Goal: Task Accomplishment & Management: Use online tool/utility

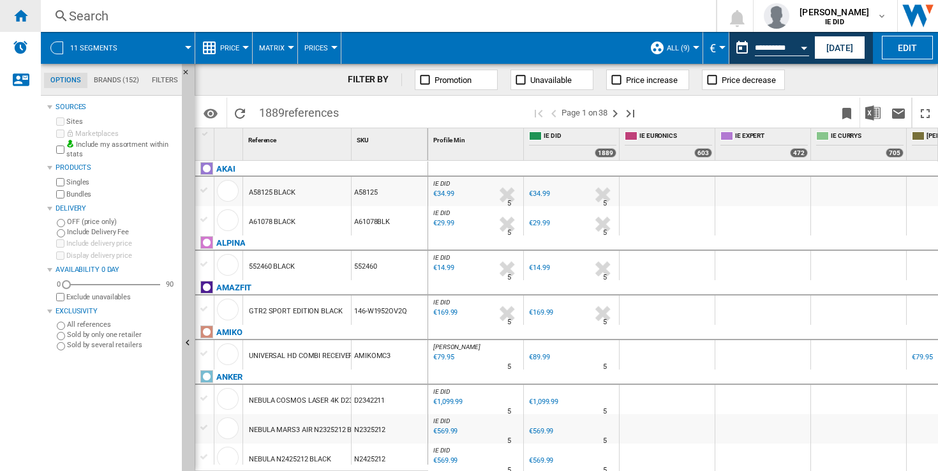
click at [22, 15] on ng-md-icon "Home" at bounding box center [20, 15] width 15 height 15
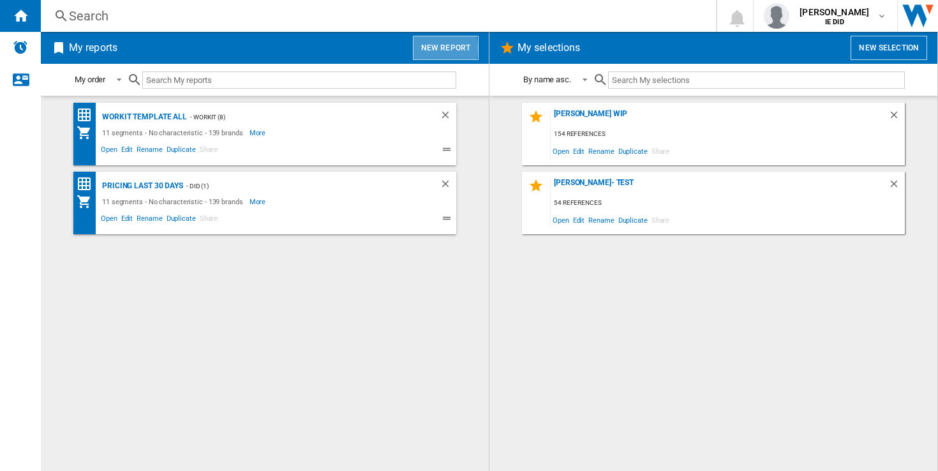
click at [438, 49] on button "New report" at bounding box center [446, 48] width 66 height 24
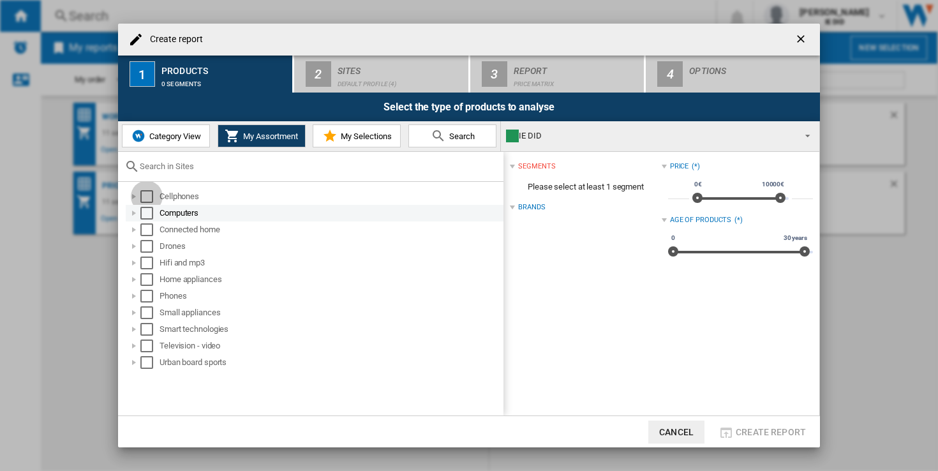
drag, startPoint x: 150, startPoint y: 195, endPoint x: 156, endPoint y: 221, distance: 26.3
click at [151, 195] on div "Select" at bounding box center [146, 196] width 13 height 13
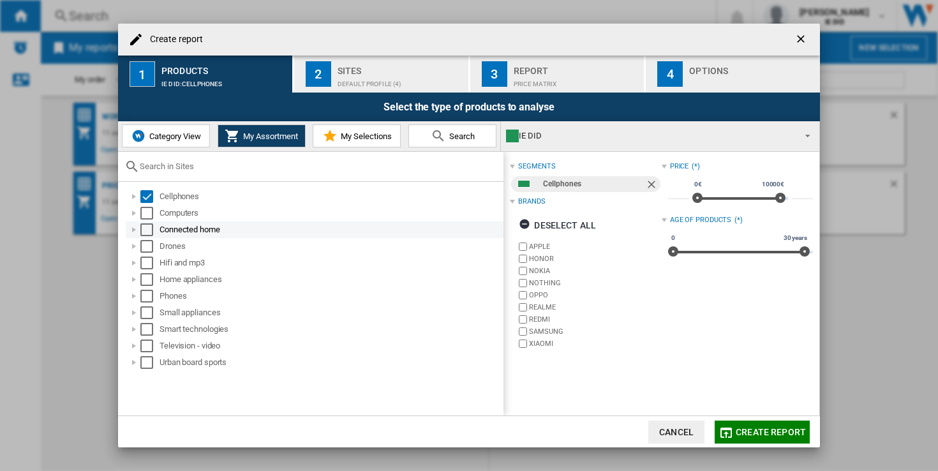
click at [156, 221] on div "Computers" at bounding box center [315, 213] width 378 height 17
drag, startPoint x: 144, startPoint y: 212, endPoint x: 165, endPoint y: 234, distance: 30.7
click at [145, 213] on div "Select" at bounding box center [146, 213] width 13 height 13
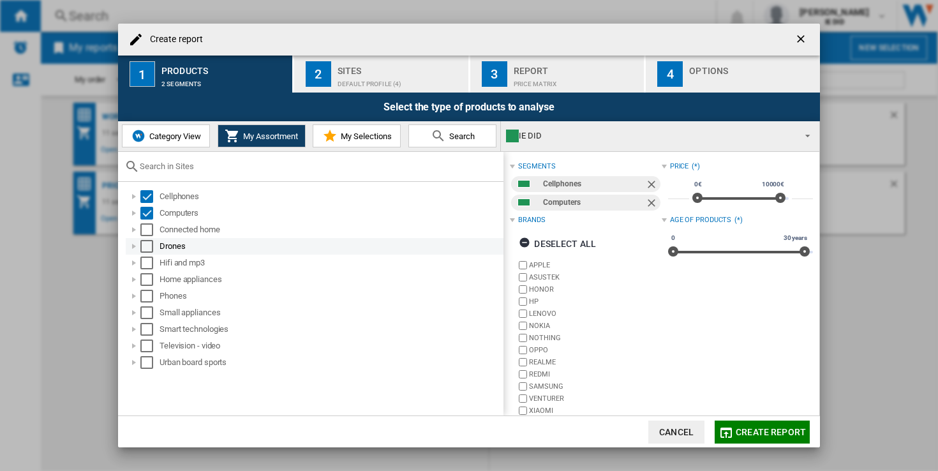
drag, startPoint x: 151, startPoint y: 231, endPoint x: 153, endPoint y: 241, distance: 10.4
click at [151, 232] on div "Select" at bounding box center [146, 229] width 13 height 13
drag, startPoint x: 147, startPoint y: 241, endPoint x: 148, endPoint y: 251, distance: 10.2
click at [147, 242] on div "Select" at bounding box center [146, 246] width 13 height 13
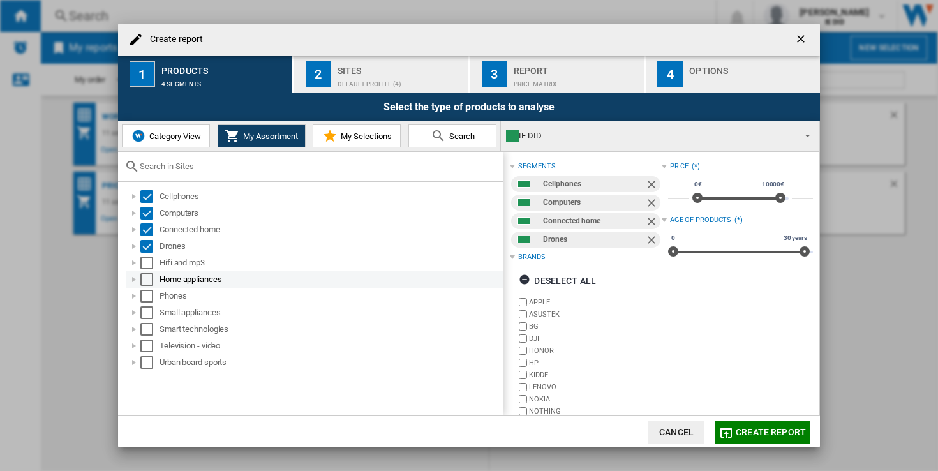
drag, startPoint x: 151, startPoint y: 267, endPoint x: 149, endPoint y: 276, distance: 9.3
click at [151, 269] on div "Hifi and mp3" at bounding box center [315, 263] width 378 height 17
click at [147, 280] on div "Select" at bounding box center [146, 279] width 13 height 13
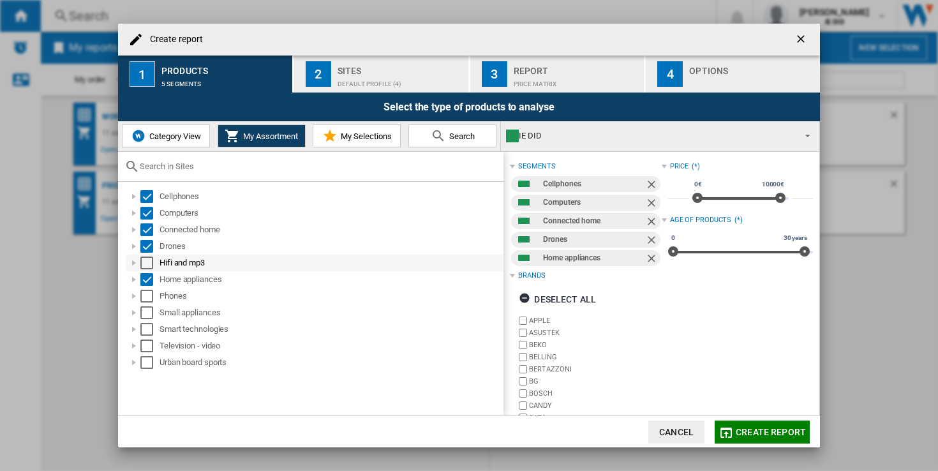
click at [148, 264] on div "Select" at bounding box center [146, 263] width 13 height 13
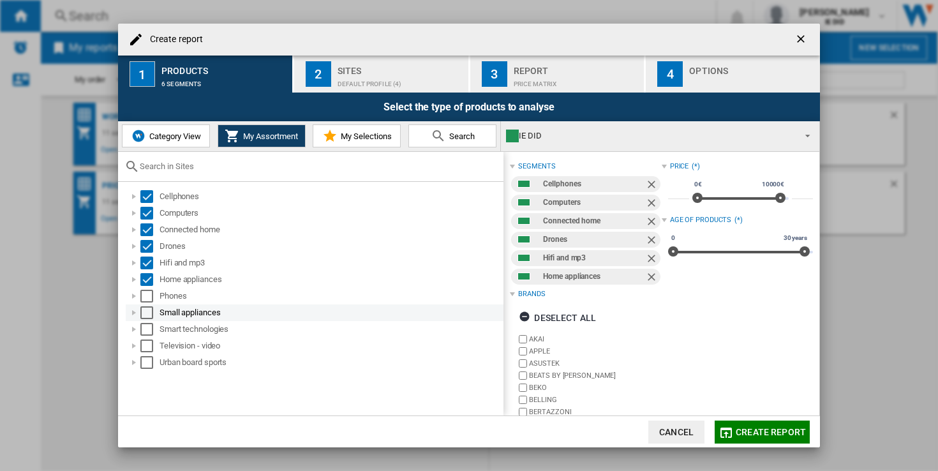
drag, startPoint x: 147, startPoint y: 295, endPoint x: 141, endPoint y: 318, distance: 23.2
click at [147, 299] on div "Select" at bounding box center [146, 296] width 13 height 13
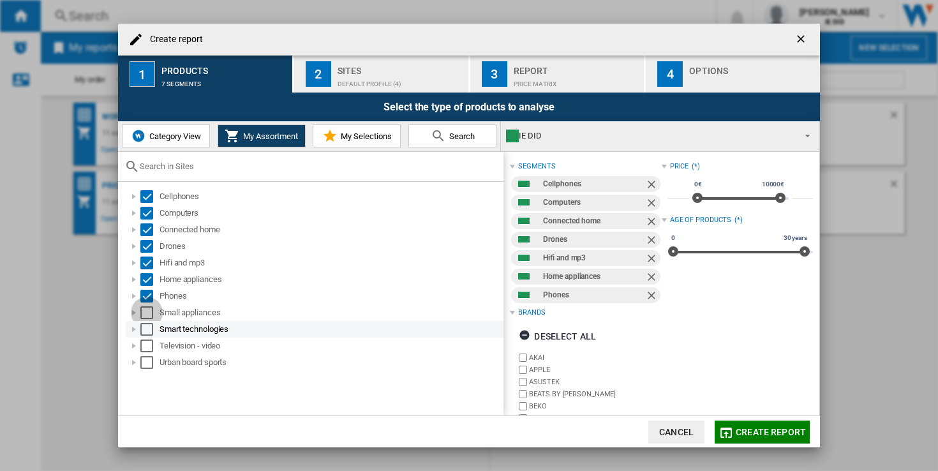
drag, startPoint x: 147, startPoint y: 313, endPoint x: 143, endPoint y: 332, distance: 19.5
click at [147, 313] on div "Select" at bounding box center [146, 312] width 13 height 13
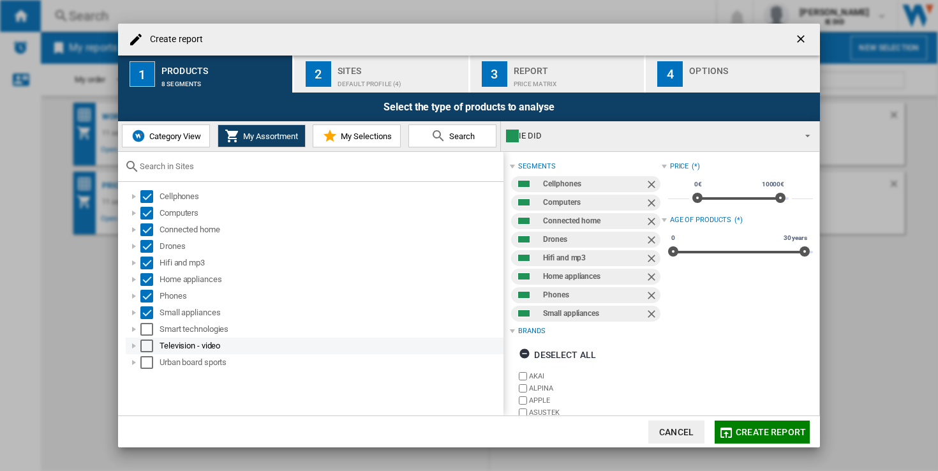
drag, startPoint x: 146, startPoint y: 330, endPoint x: 147, endPoint y: 338, distance: 8.3
click at [146, 334] on div "Select" at bounding box center [146, 329] width 13 height 13
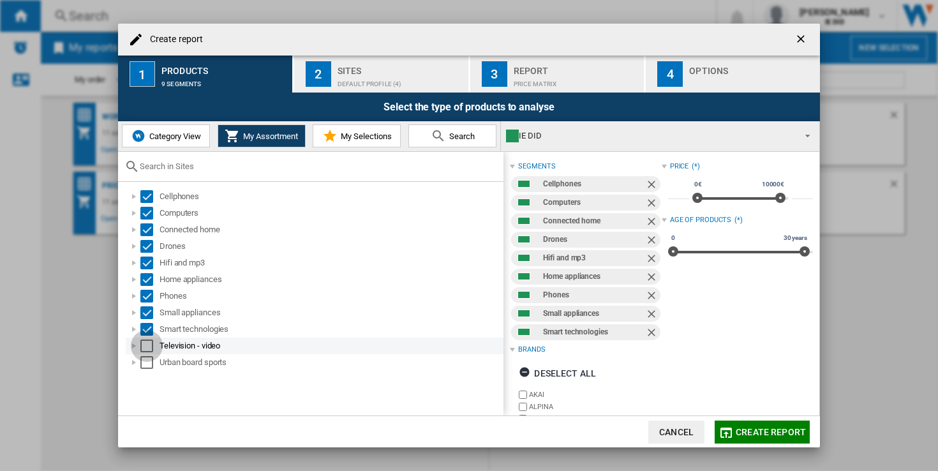
click at [149, 349] on div "Select" at bounding box center [146, 346] width 13 height 13
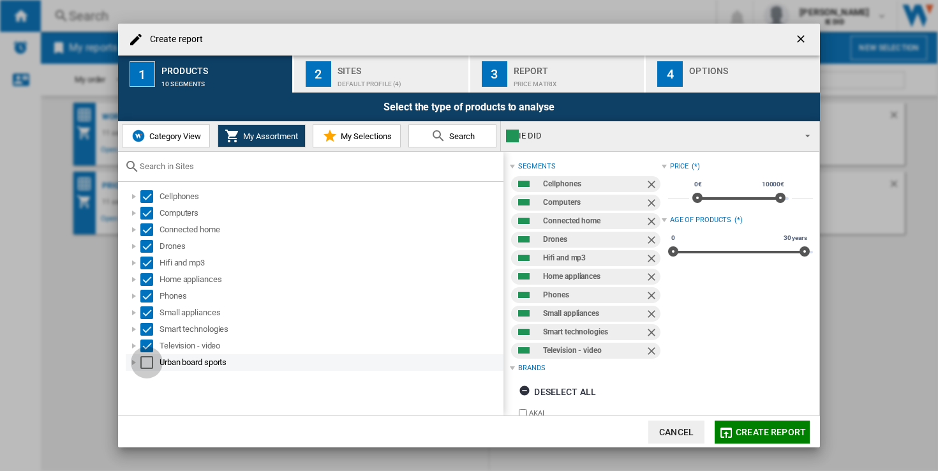
click at [149, 366] on div "Select" at bounding box center [146, 362] width 13 height 13
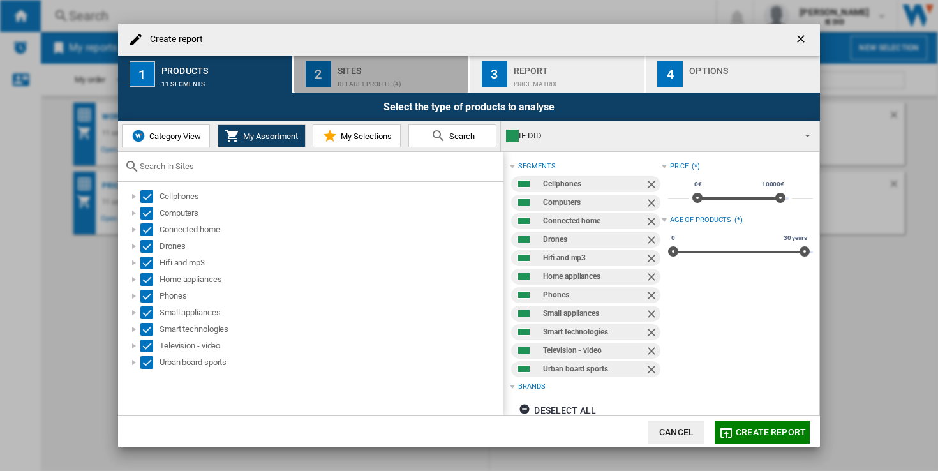
click at [422, 80] on div "Default profile (4)" at bounding box center [401, 80] width 126 height 13
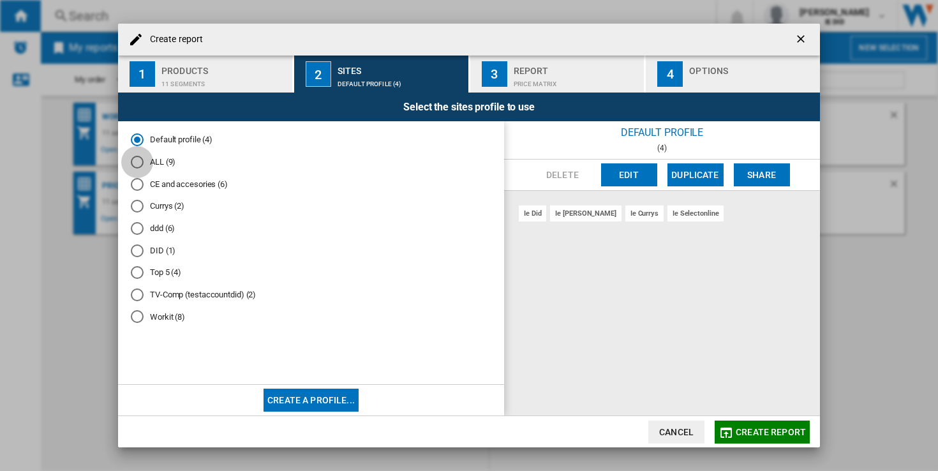
click at [136, 162] on div "ALL (9)" at bounding box center [137, 162] width 13 height 13
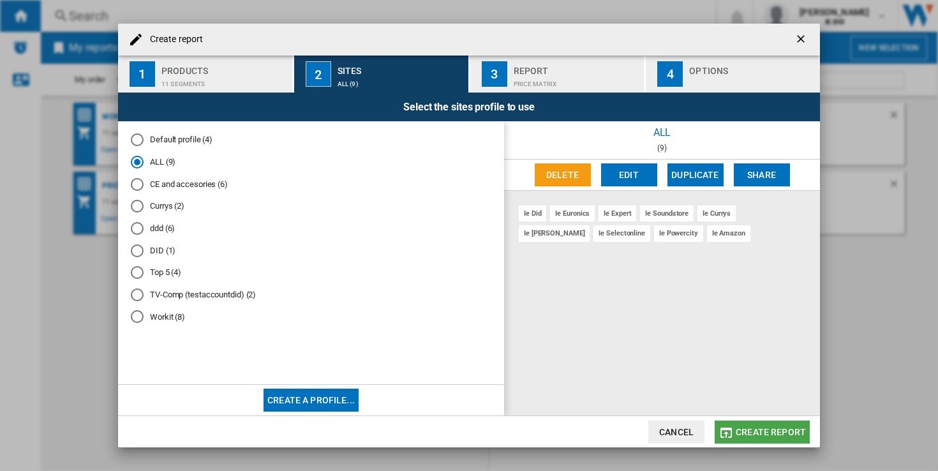
click at [760, 430] on span "Create report" at bounding box center [771, 432] width 70 height 10
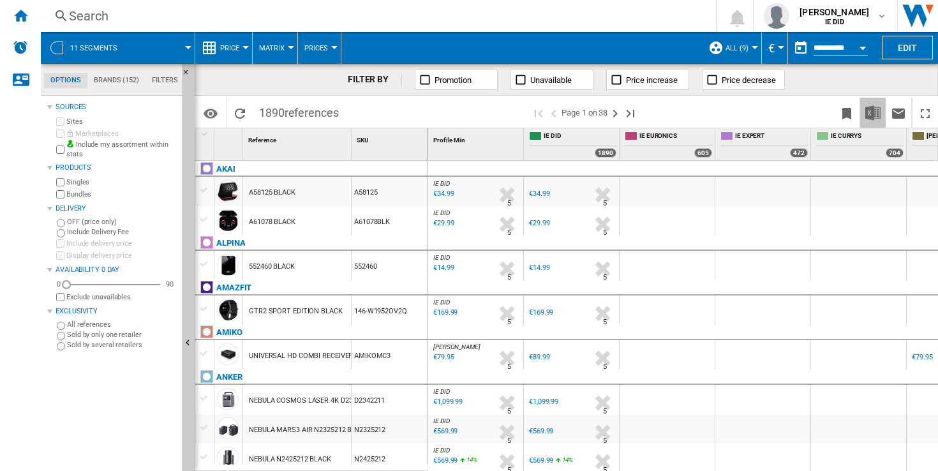
click at [873, 112] on img "Download in Excel" at bounding box center [872, 112] width 15 height 15
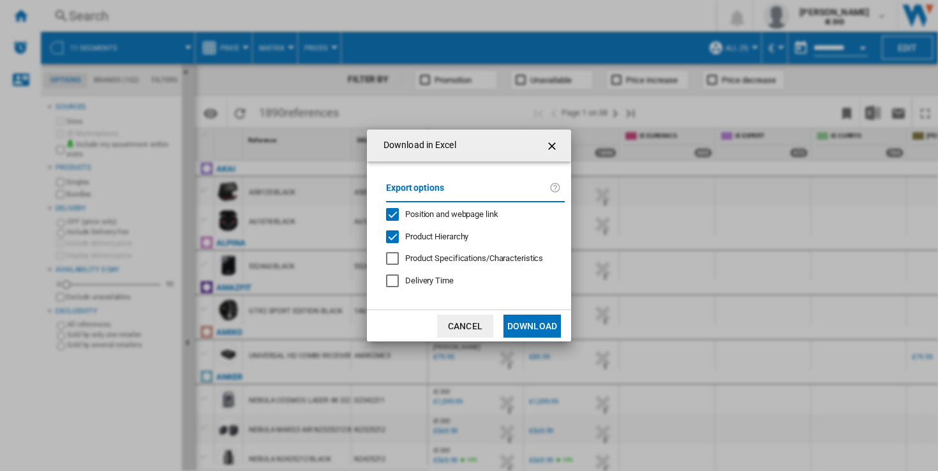
click at [528, 327] on button "Download" at bounding box center [532, 326] width 57 height 23
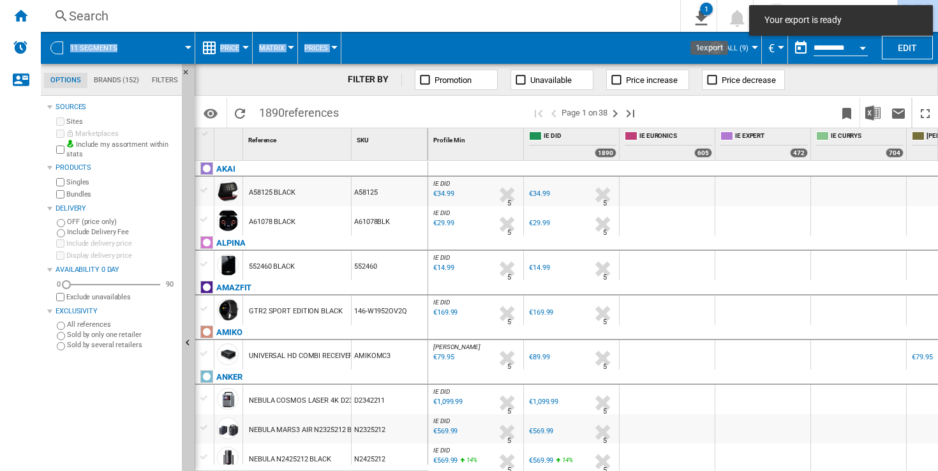
click at [730, 29] on div "Search Search 0 1 11 segments/No characteristic/152 brands [Price Matrix] Clear…" at bounding box center [489, 235] width 897 height 471
